Goal: Task Accomplishment & Management: Use online tool/utility

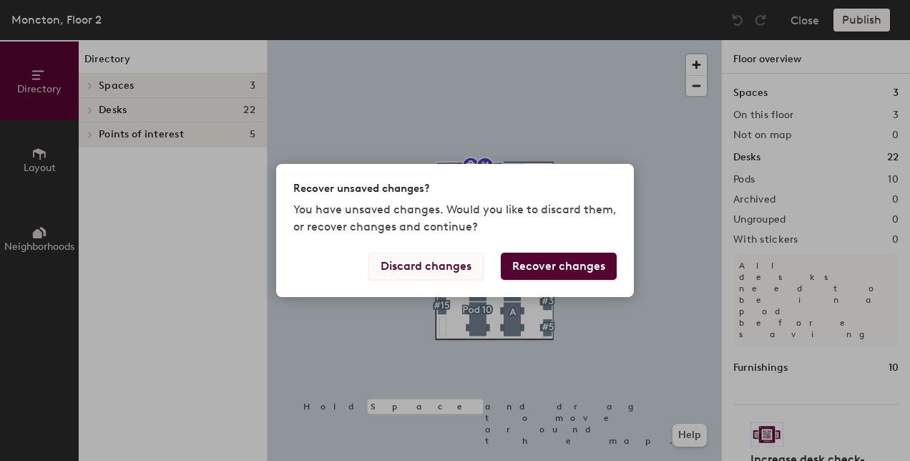
click at [428, 270] on button "Discard changes" at bounding box center [425, 266] width 115 height 27
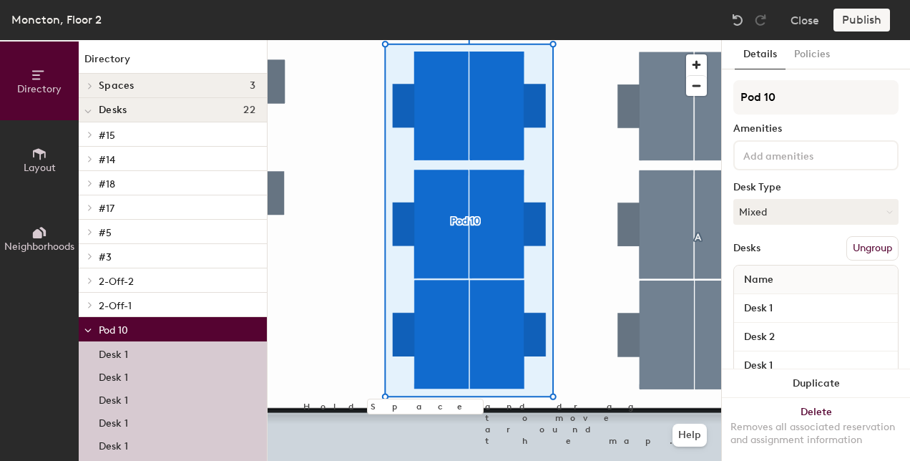
scroll to position [77, 0]
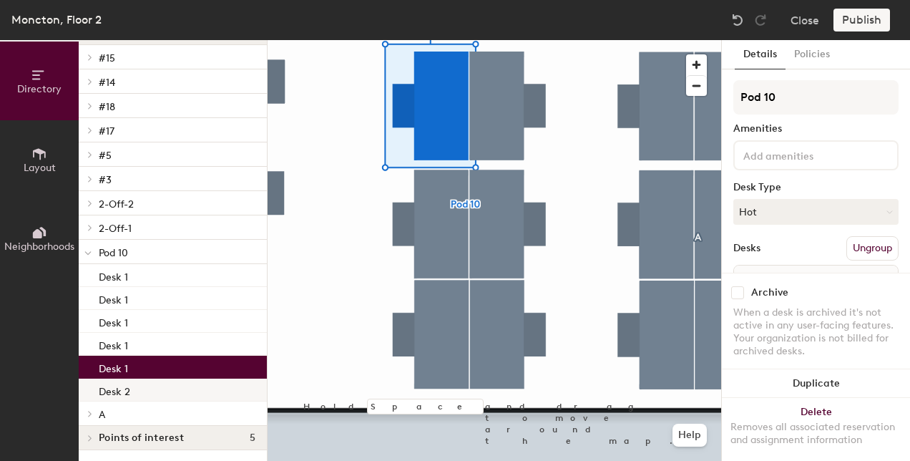
click at [123, 387] on p "Desk 2" at bounding box center [114, 389] width 31 height 16
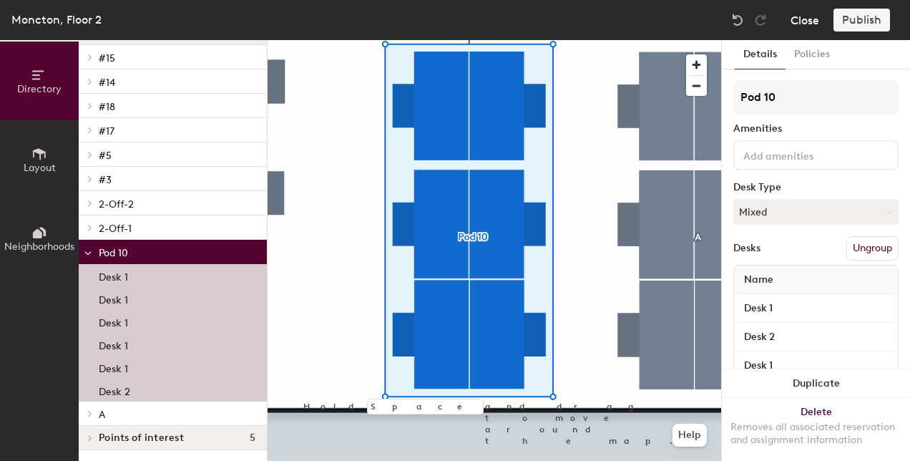
click at [808, 23] on button "Close" at bounding box center [804, 20] width 29 height 23
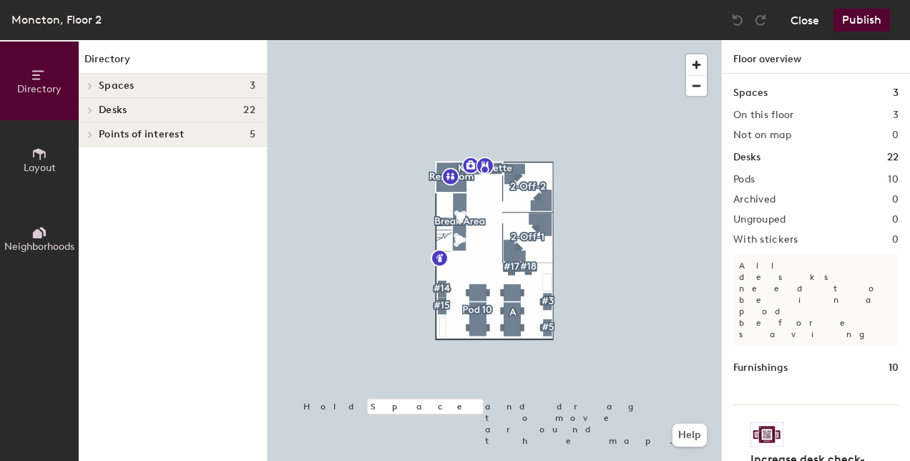
click at [806, 20] on button "Close" at bounding box center [804, 20] width 29 height 23
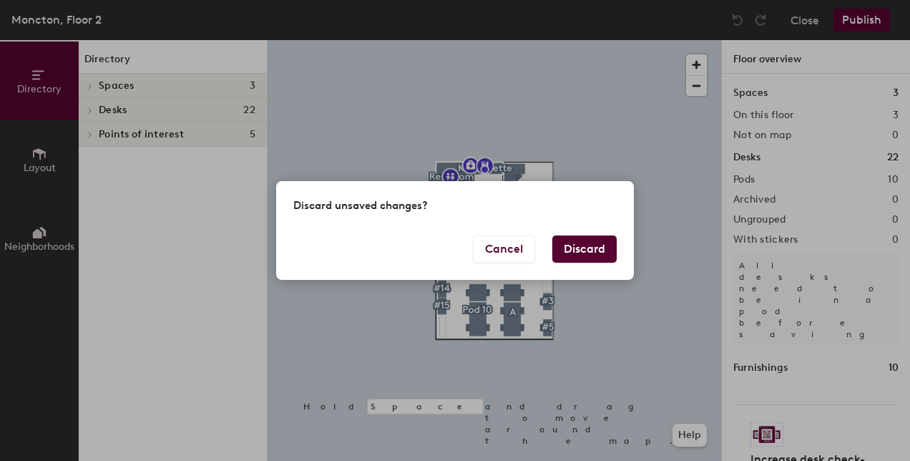
click at [584, 234] on div "Discard unsaved changes?" at bounding box center [455, 208] width 358 height 54
drag, startPoint x: 589, startPoint y: 270, endPoint x: 592, endPoint y: 253, distance: 17.4
click at [590, 270] on div "Cancel Discard" at bounding box center [455, 257] width 358 height 44
click at [592, 253] on button "Discard" at bounding box center [584, 248] width 64 height 27
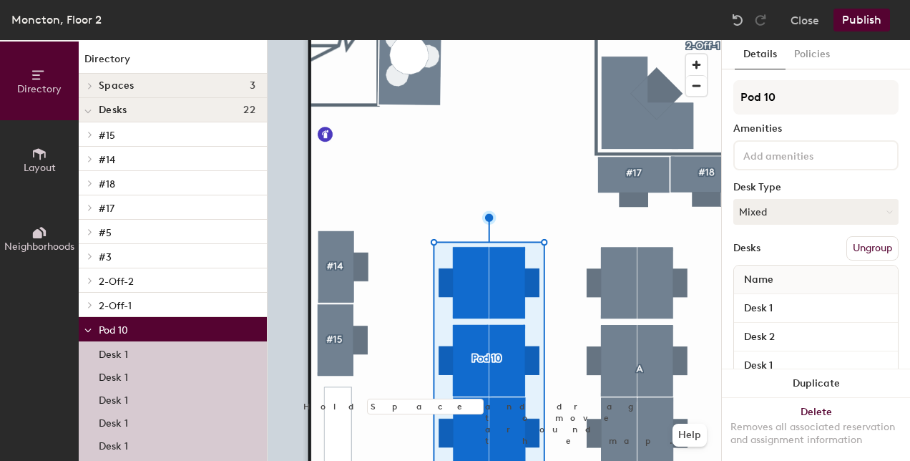
click at [868, 250] on button "Ungroup" at bounding box center [872, 248] width 52 height 24
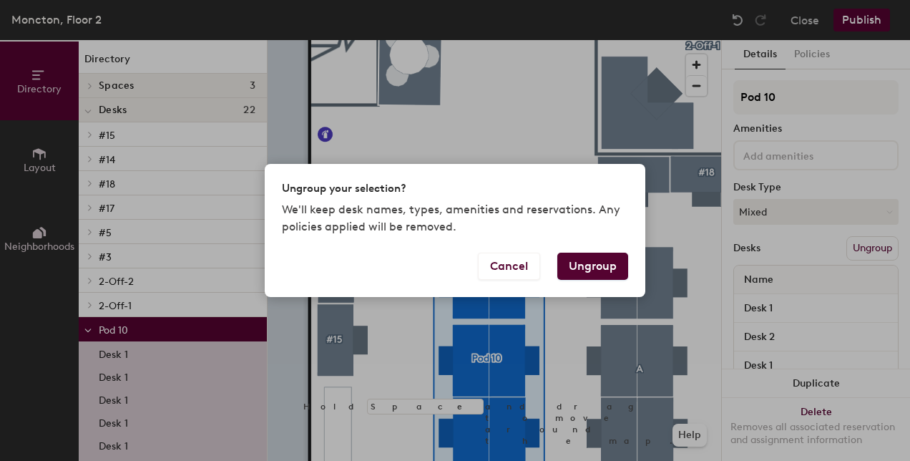
click at [597, 265] on button "Ungroup" at bounding box center [592, 266] width 71 height 27
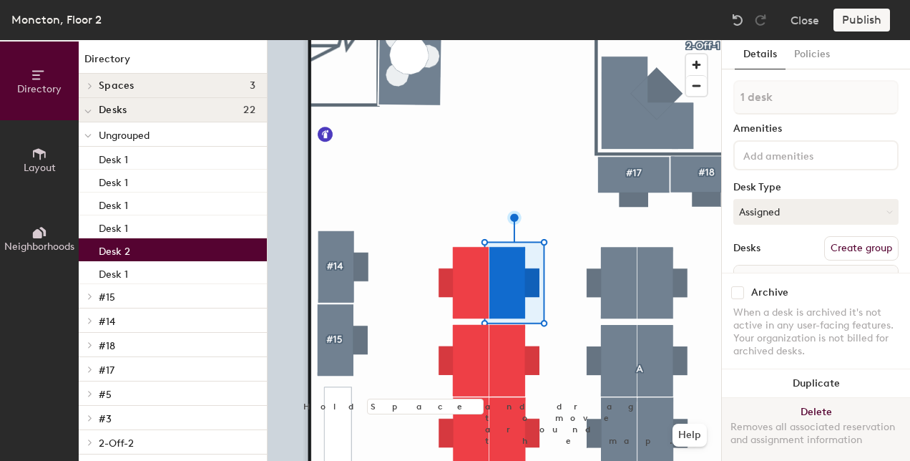
click at [804, 398] on button "Delete Removes all associated reservation and assignment information" at bounding box center [816, 429] width 188 height 63
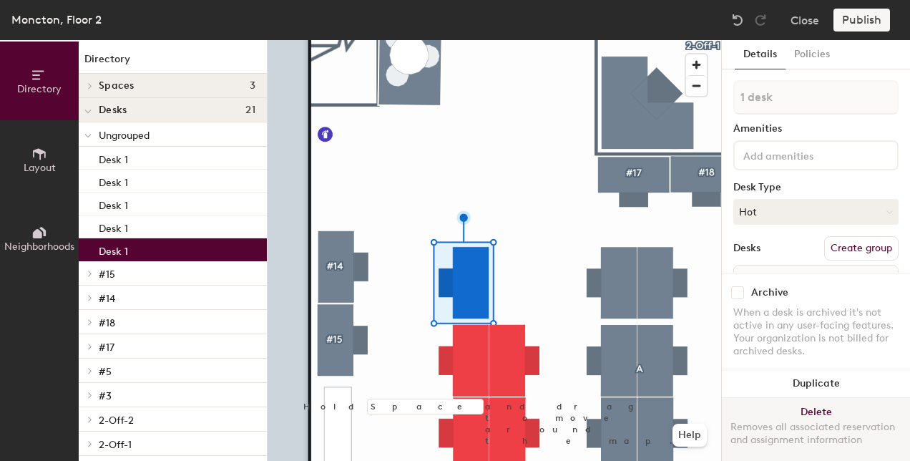
click at [810, 398] on button "Delete Removes all associated reservation and assignment information" at bounding box center [816, 429] width 188 height 63
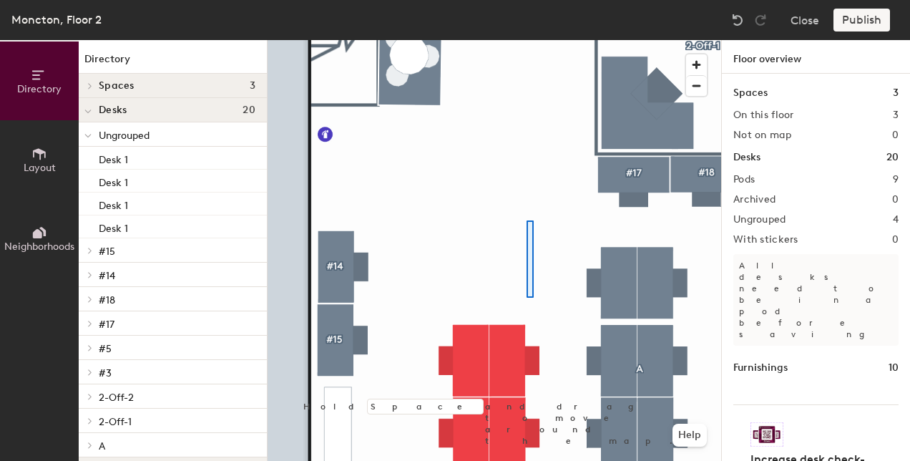
click at [526, 40] on div at bounding box center [495, 40] width 454 height 0
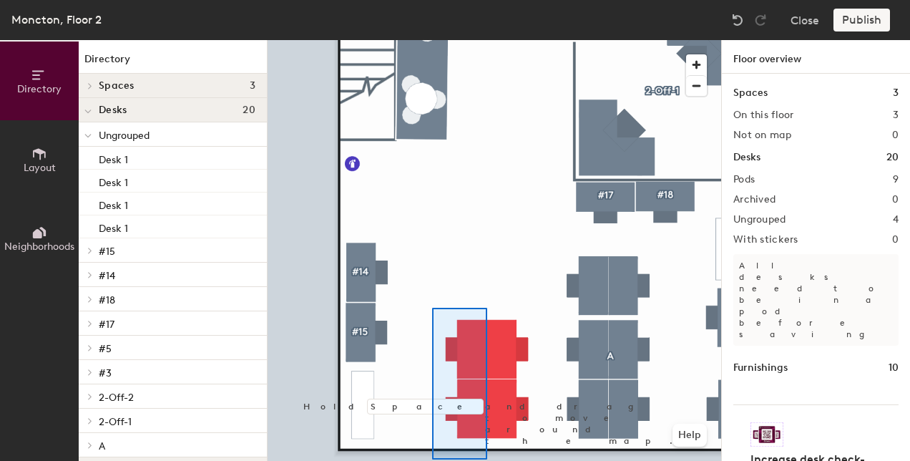
click at [531, 460] on html "Skip navigation Schedule Office People Analytics Visits Deliveries Services Man…" at bounding box center [455, 230] width 910 height 461
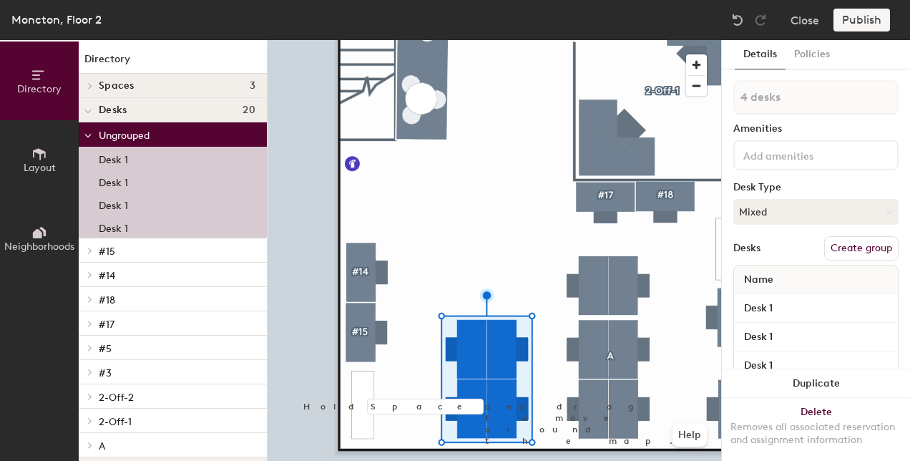
click at [841, 246] on button "Create group" at bounding box center [861, 248] width 74 height 24
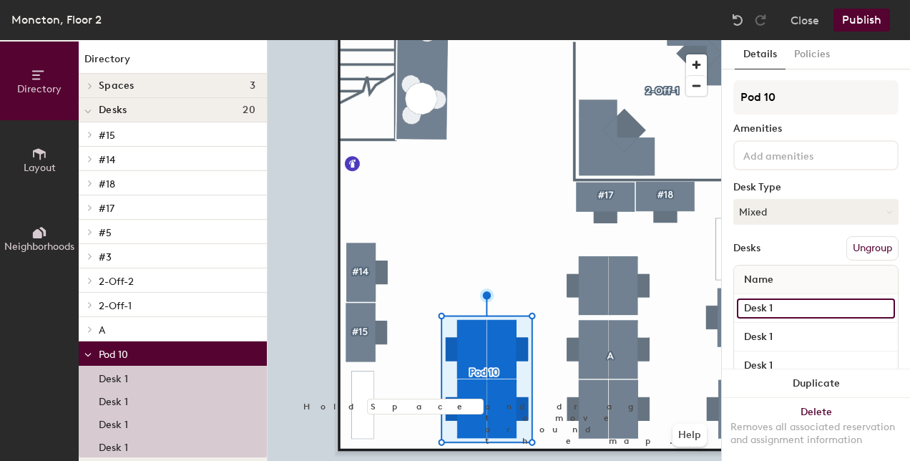
click at [765, 315] on input "Desk 1" at bounding box center [816, 308] width 158 height 20
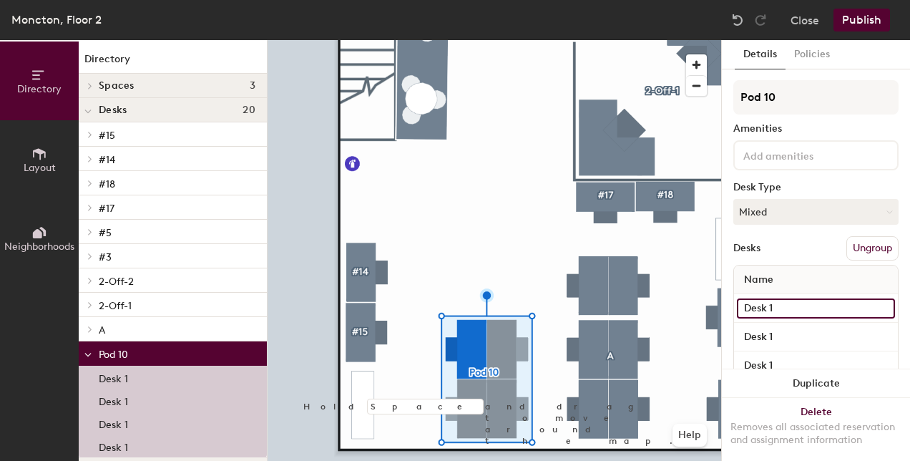
click at [791, 308] on input "Desk 1" at bounding box center [816, 308] width 158 height 20
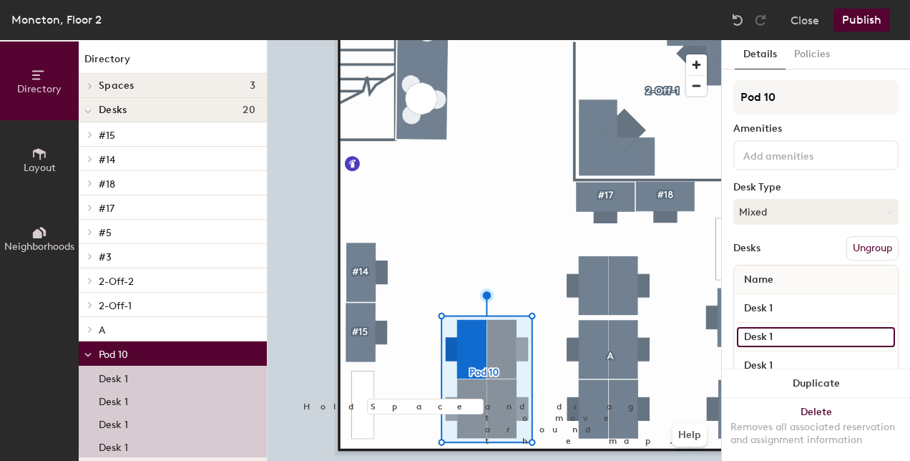
click at [782, 333] on input "Desk 1" at bounding box center [816, 337] width 158 height 20
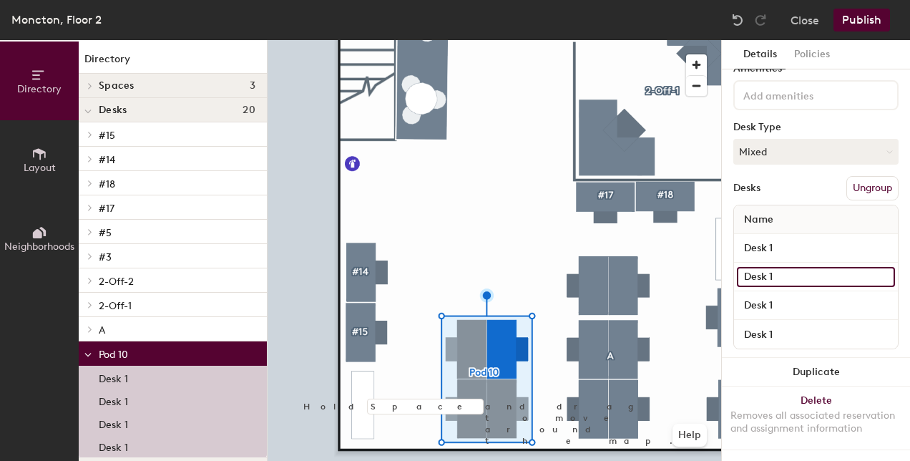
click at [780, 267] on input "Desk 1" at bounding box center [816, 277] width 158 height 20
type input "Desk 2"
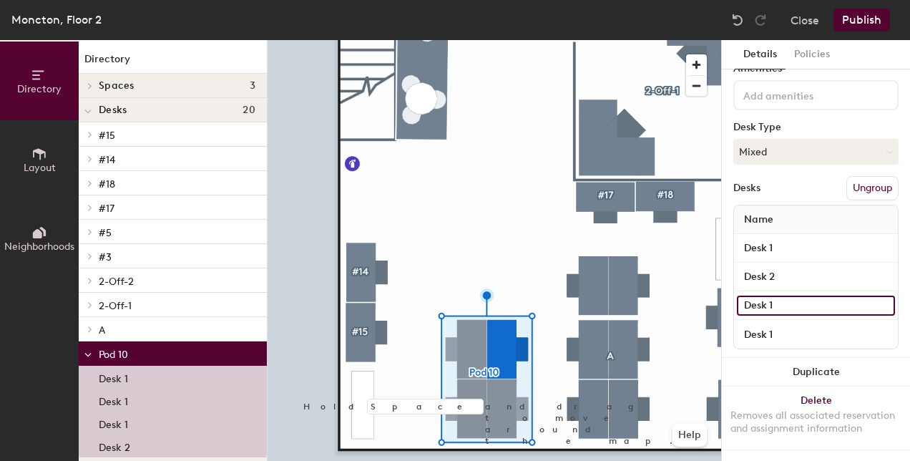
click at [781, 295] on input "Desk 1" at bounding box center [816, 305] width 158 height 20
click at [785, 295] on input "Desk 1" at bounding box center [816, 305] width 158 height 20
type input "Desk 3"
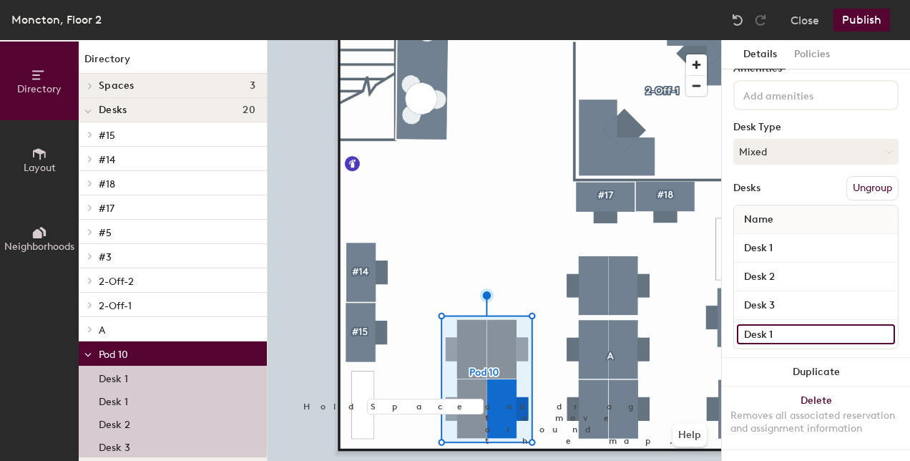
click at [780, 324] on input "Desk 1" at bounding box center [816, 334] width 158 height 20
type input "Desk 4"
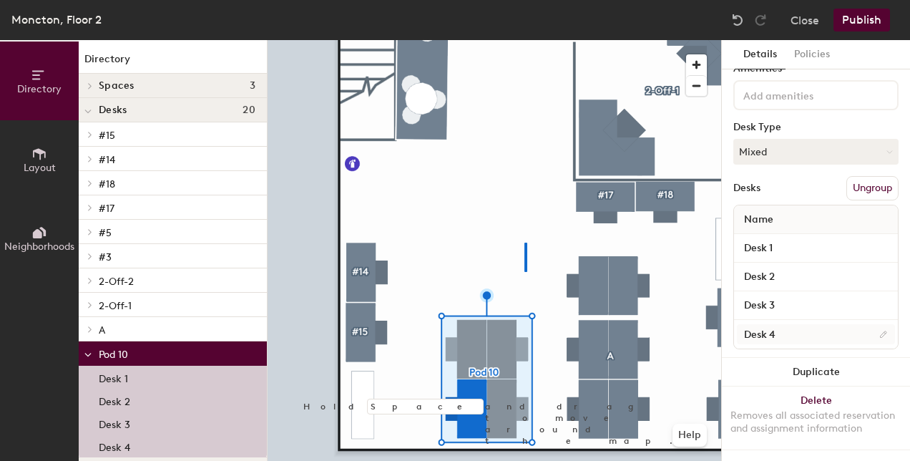
click at [524, 40] on div at bounding box center [495, 40] width 454 height 0
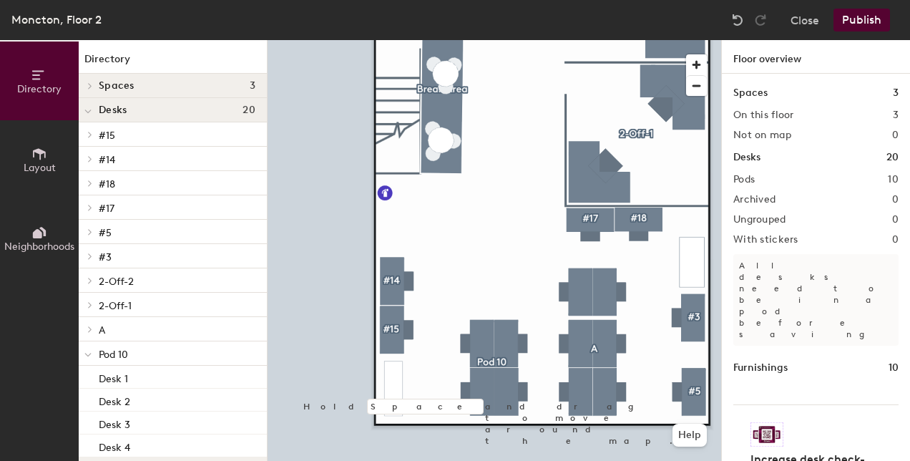
click at [498, 40] on div at bounding box center [495, 40] width 454 height 0
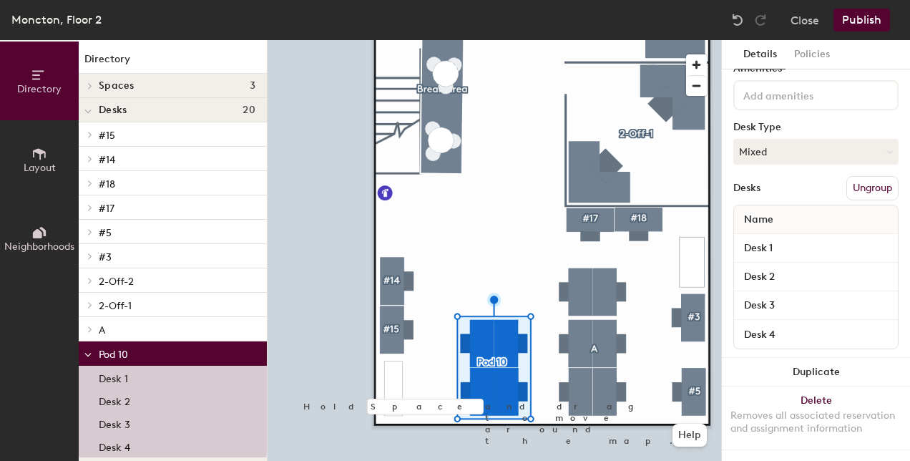
click at [850, 15] on button "Publish" at bounding box center [861, 20] width 57 height 23
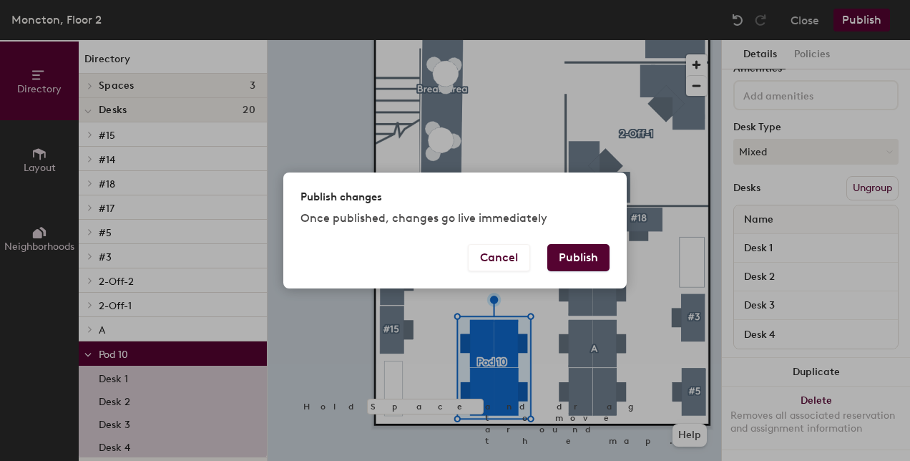
click at [583, 252] on button "Publish" at bounding box center [578, 257] width 62 height 27
